Goal: Check status: Check status

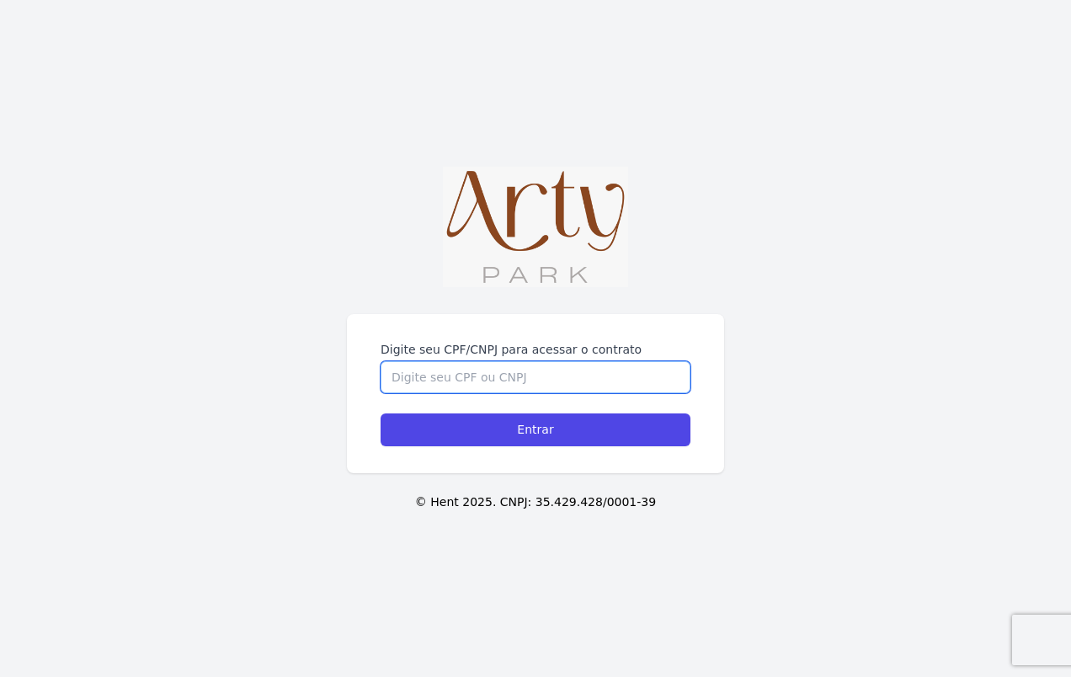
click at [451, 361] on input "Digite seu CPF/CNPJ para acessar o contrato" at bounding box center [536, 377] width 310 height 32
type input "00616479000"
click at [381, 413] on input "Entrar" at bounding box center [536, 429] width 310 height 33
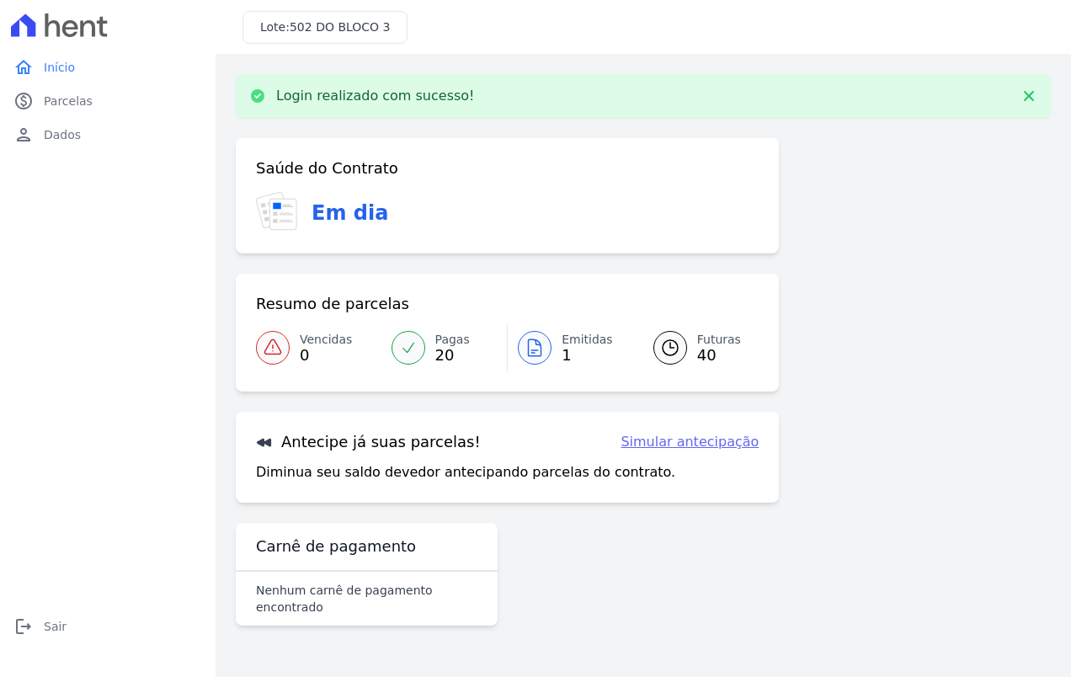
click at [721, 340] on span "Futuras" at bounding box center [719, 340] width 44 height 18
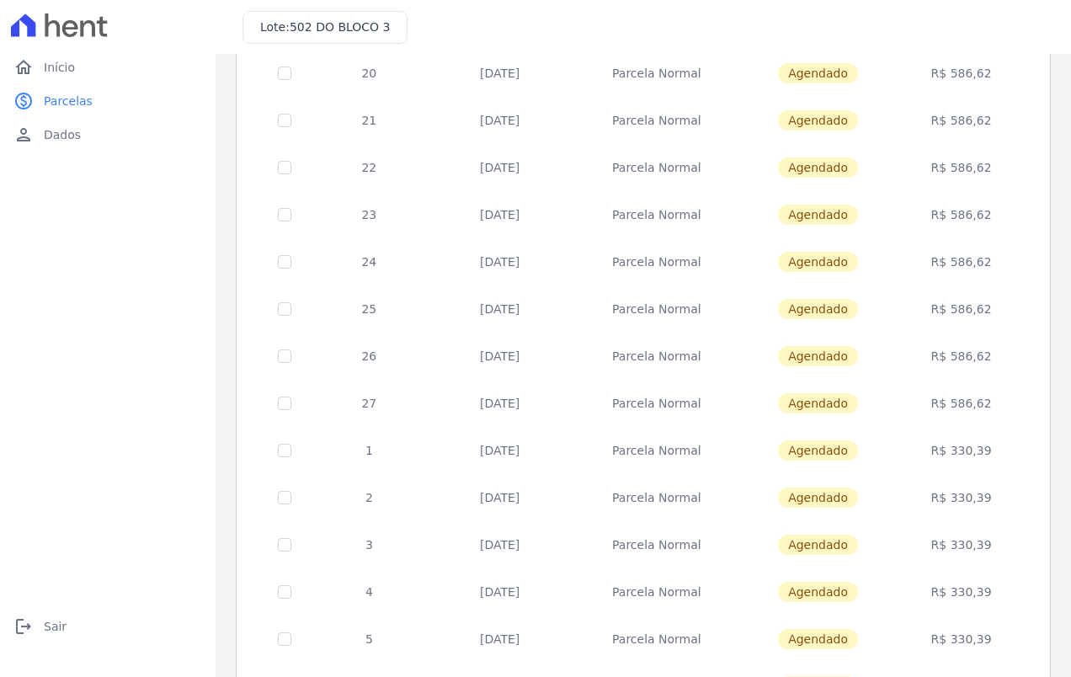
scroll to position [594, 0]
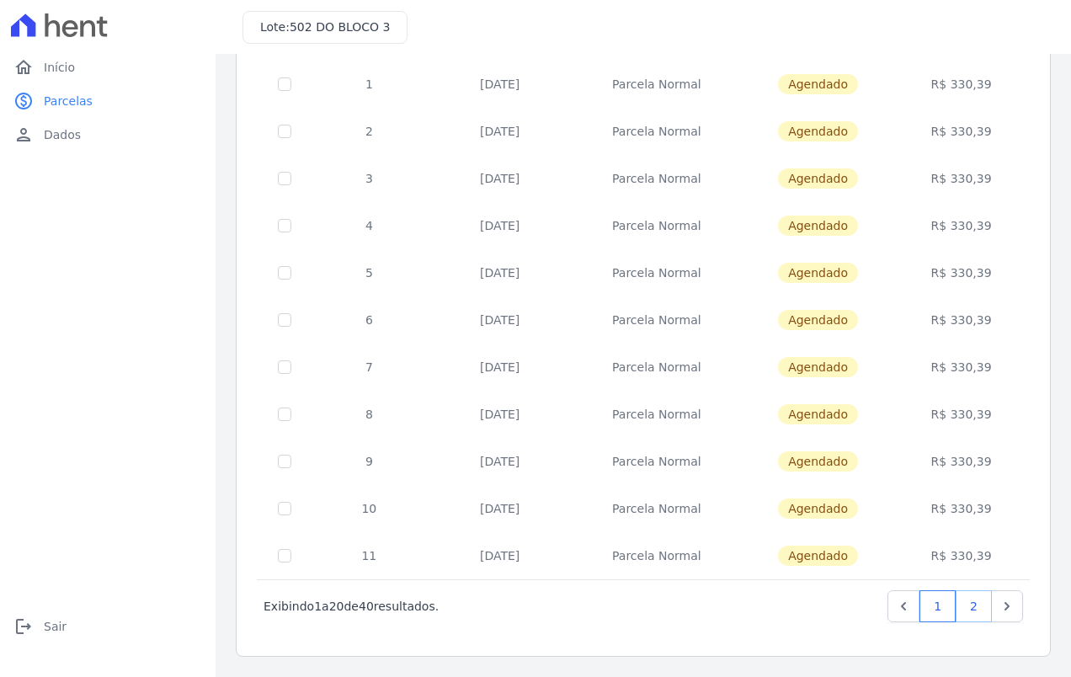
click at [968, 606] on link "2" at bounding box center [974, 606] width 36 height 32
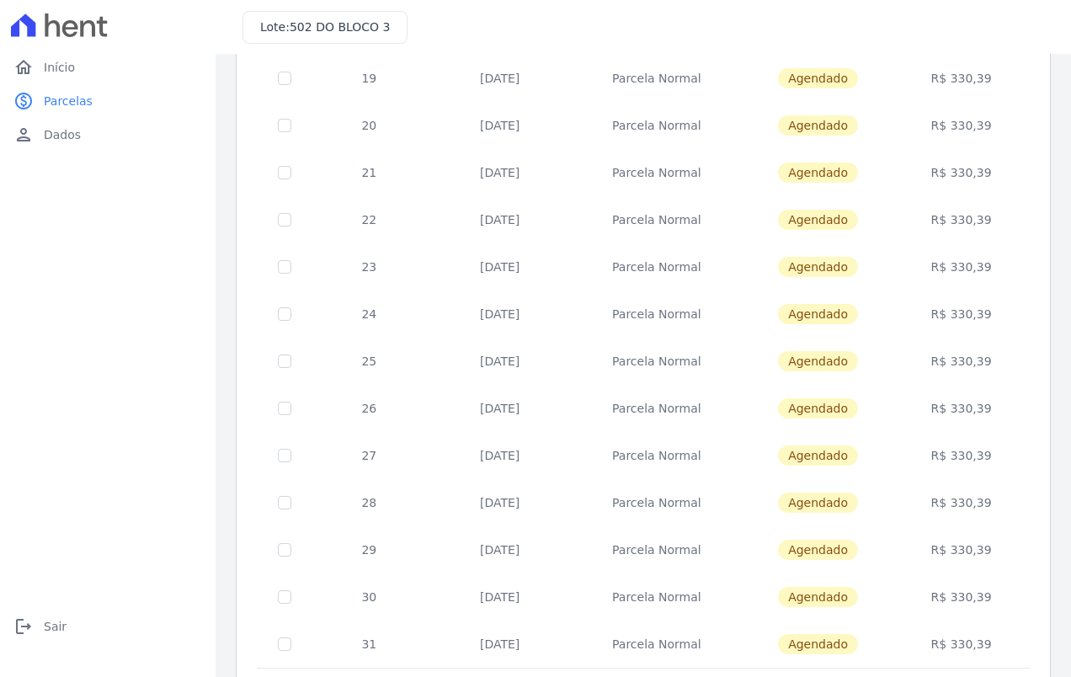
scroll to position [594, 0]
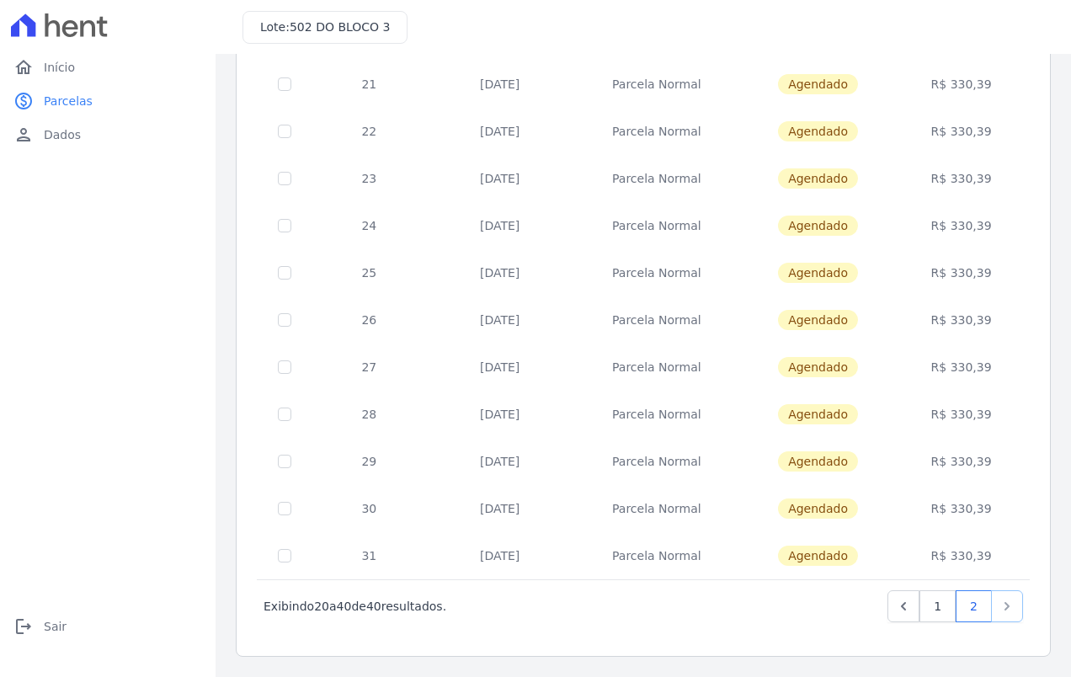
click at [999, 614] on icon "Next" at bounding box center [1007, 606] width 17 height 17
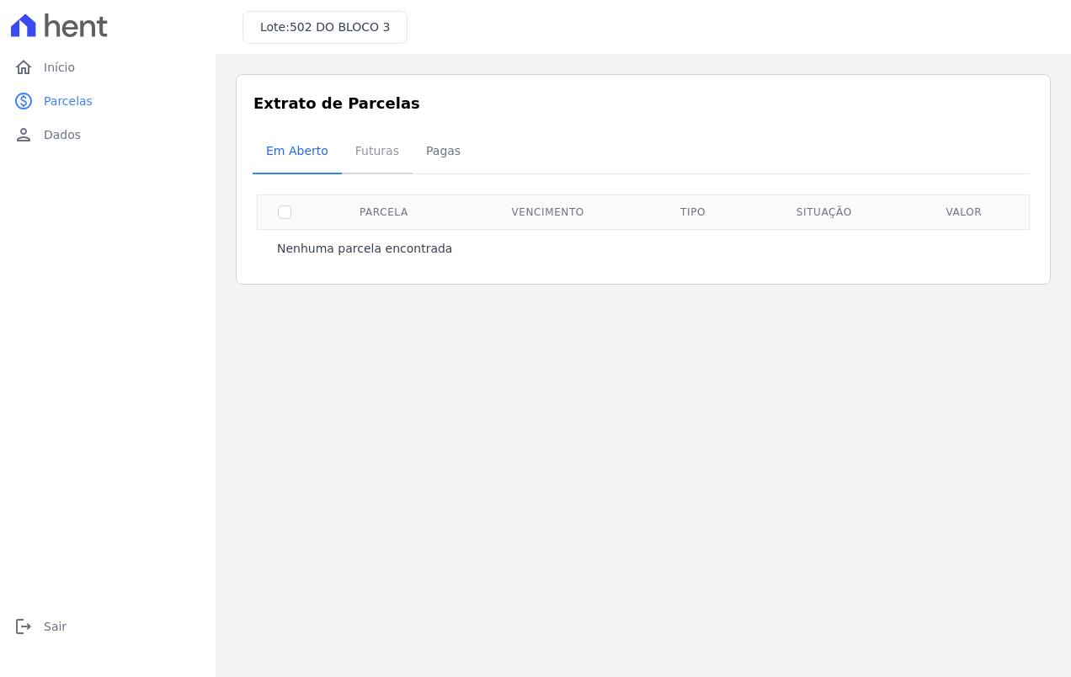
click at [365, 152] on span "Futuras" at bounding box center [377, 151] width 64 height 34
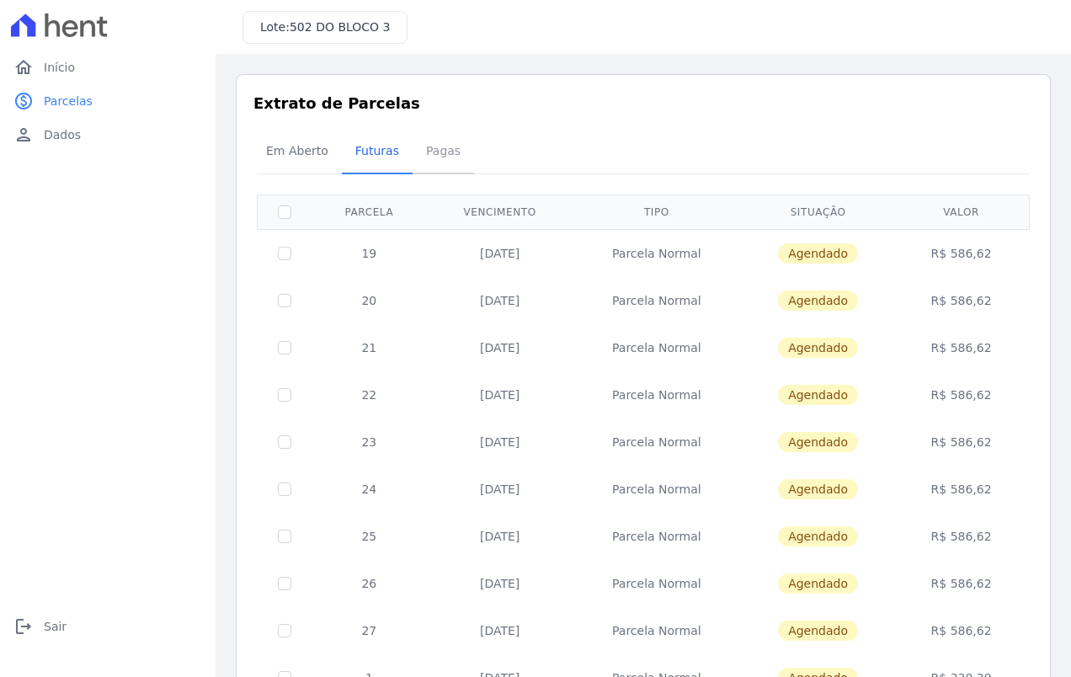
click at [428, 155] on span "Pagas" at bounding box center [443, 151] width 55 height 34
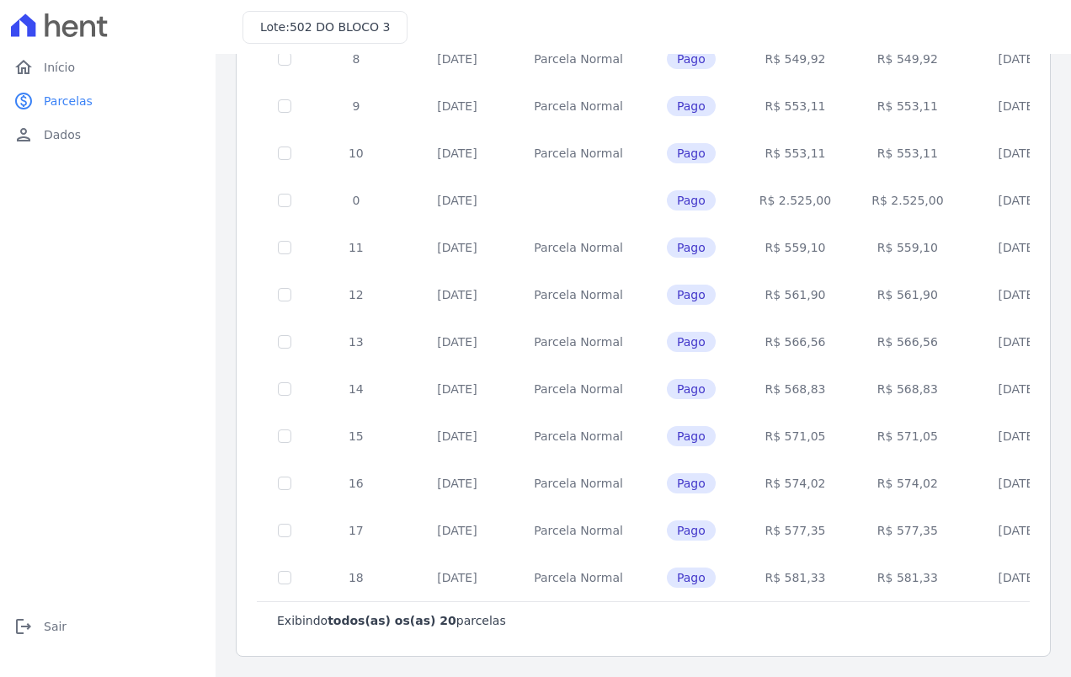
scroll to position [501, 0]
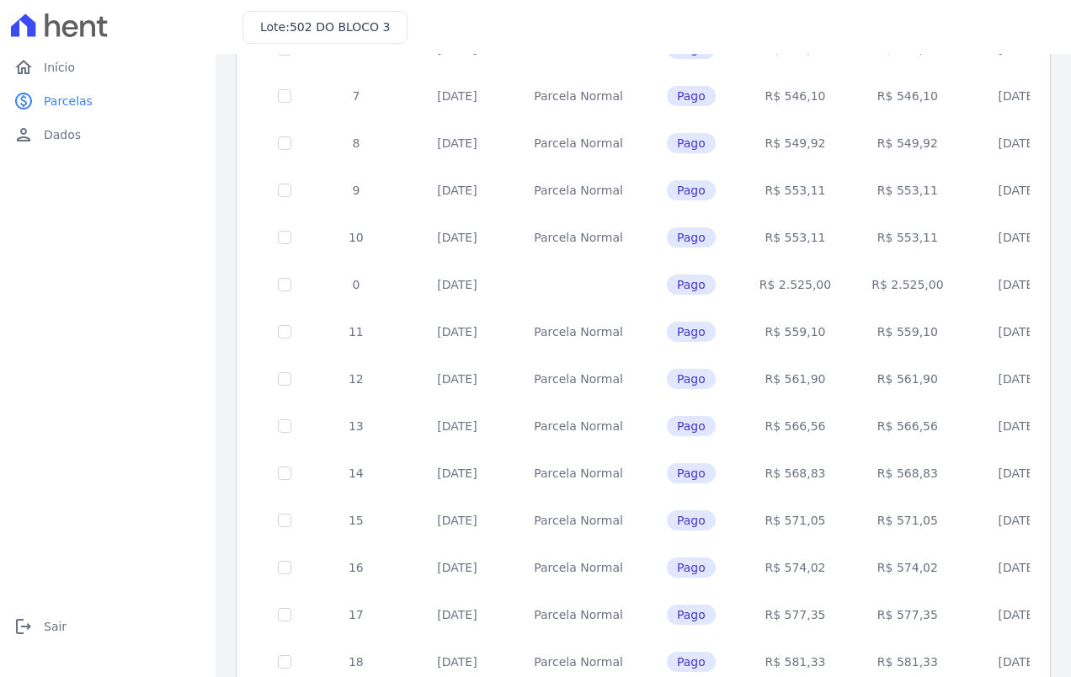
click at [261, 248] on td at bounding box center [285, 237] width 55 height 47
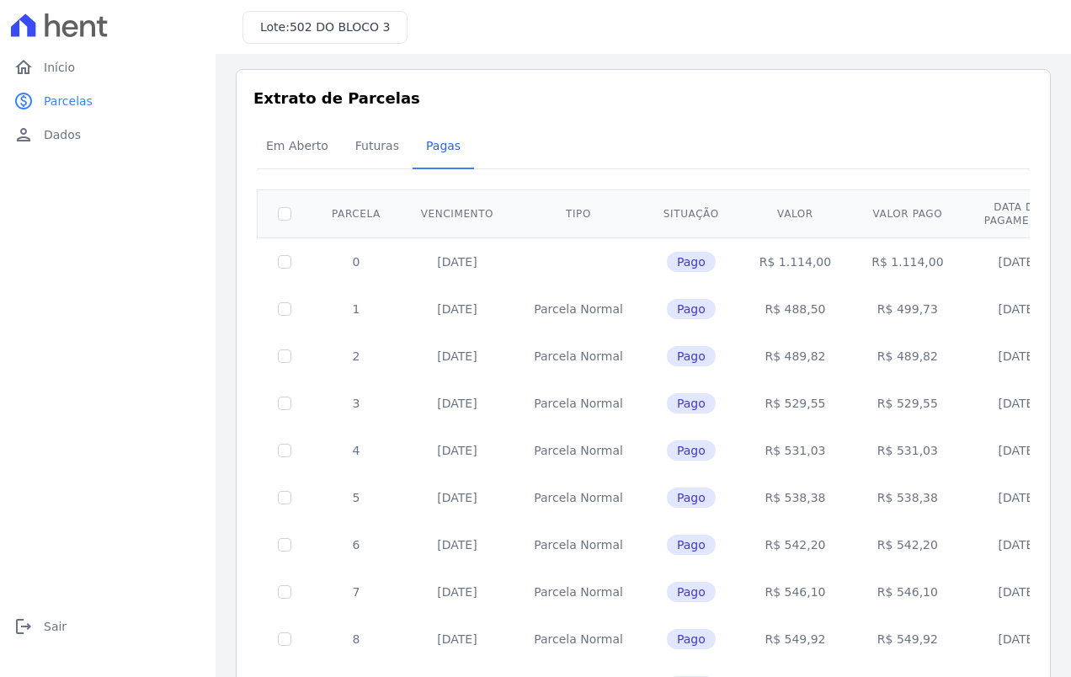
scroll to position [0, 0]
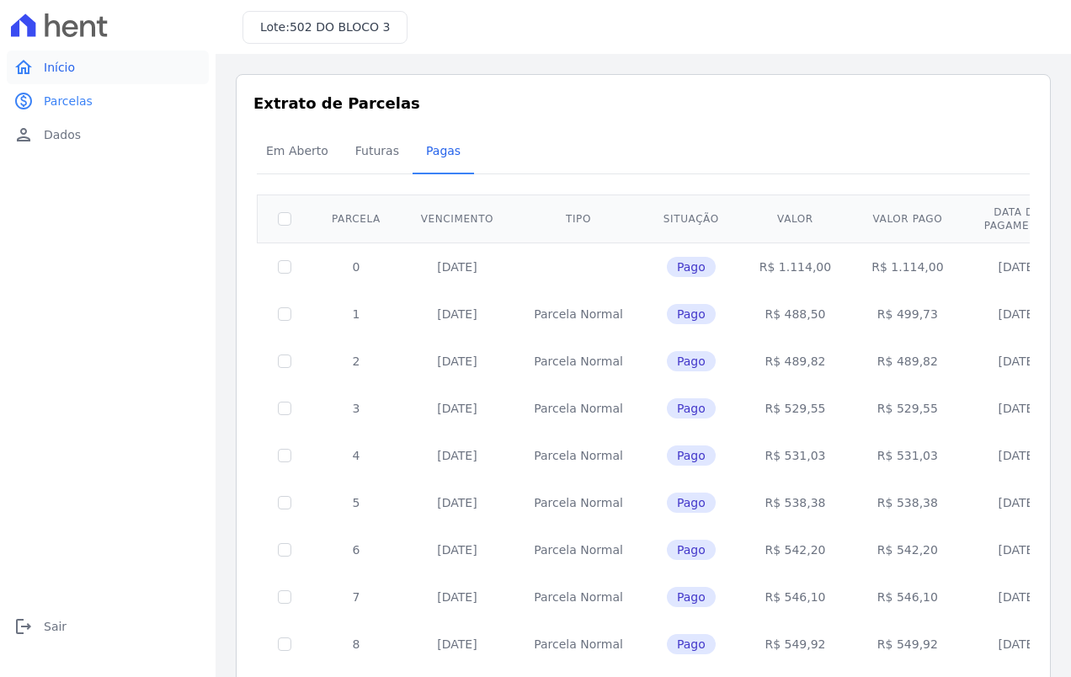
click at [62, 61] on span "Início" at bounding box center [59, 67] width 31 height 17
